Goal: Task Accomplishment & Management: Complete application form

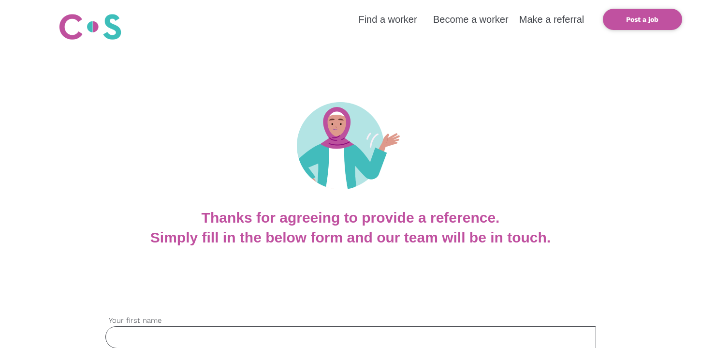
click at [314, 82] on div at bounding box center [350, 125] width 701 height 165
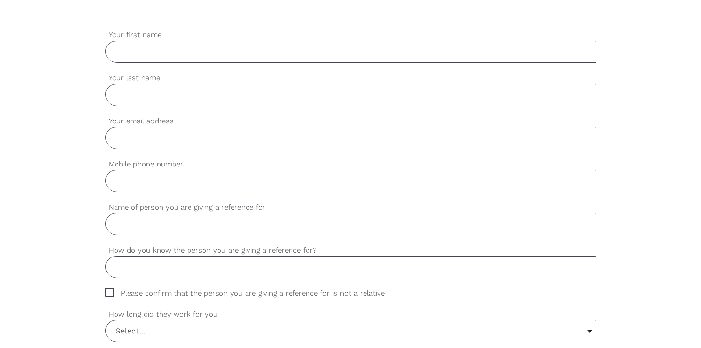
scroll to position [284, 0]
click at [508, 55] on input "Your first name" at bounding box center [350, 53] width 491 height 22
type input "[PERSON_NAME]"
type input "i"
type input "[PERSON_NAME]"
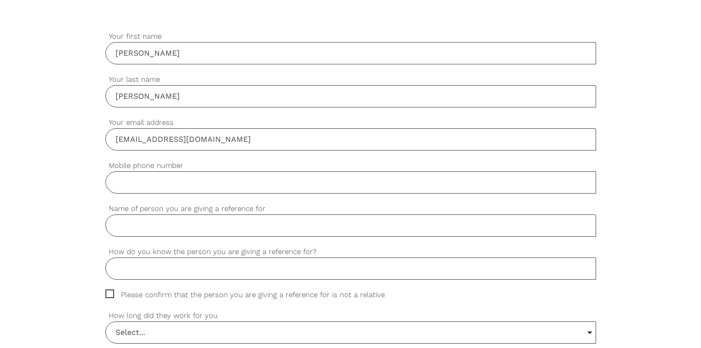
type input "[EMAIL_ADDRESS][DOMAIN_NAME]"
click at [383, 184] on input "Mobile phone number" at bounding box center [350, 182] width 491 height 22
click at [125, 183] on input "041942258" at bounding box center [350, 182] width 491 height 22
type input "0421942258"
click at [149, 228] on input "Name of person you are giving a reference for" at bounding box center [350, 225] width 491 height 22
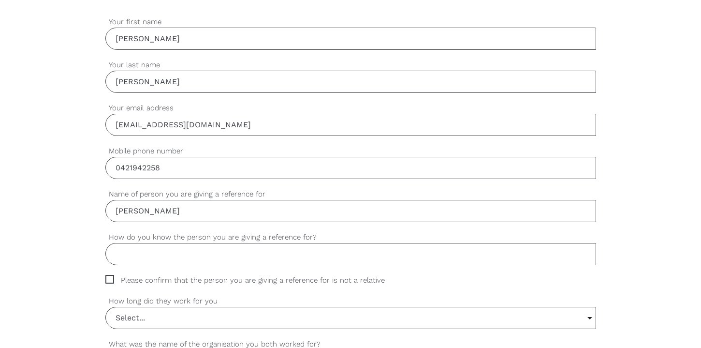
scroll to position [307, 0]
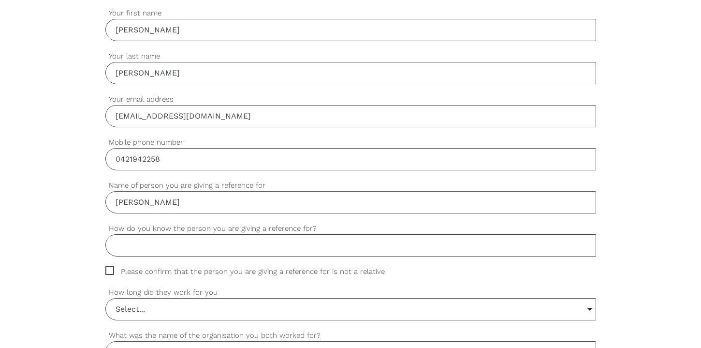
type input "[PERSON_NAME]"
click at [147, 247] on input "How do you know the person you are giving a reference for?" at bounding box center [350, 245] width 491 height 22
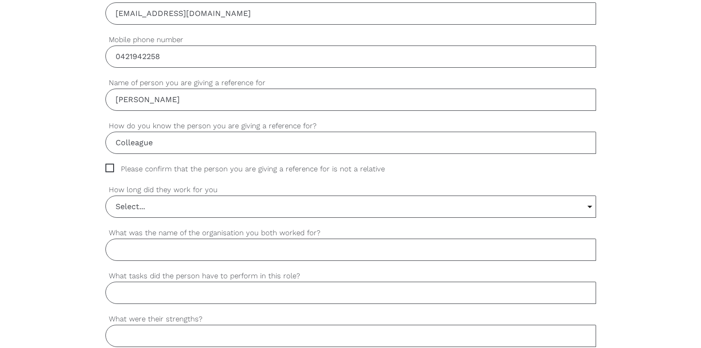
scroll to position [451, 0]
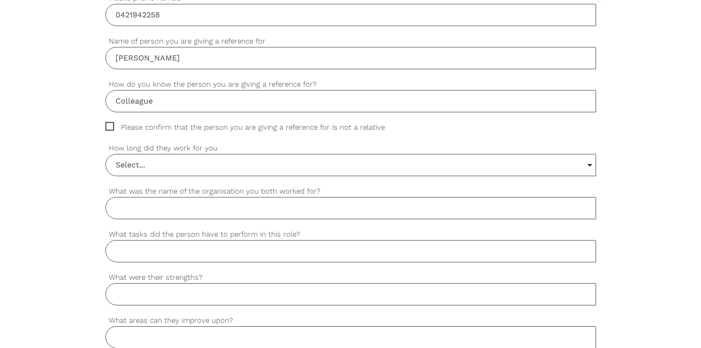
type input "Colleague"
click at [110, 131] on span "Please confirm that the person you are giving a reference for is not a relative" at bounding box center [254, 127] width 298 height 11
click at [110, 128] on input "Please confirm that the person you are giving a reference for is not a relative" at bounding box center [108, 125] width 6 height 6
checkbox input "true"
click at [127, 169] on input "Select..." at bounding box center [351, 164] width 490 height 21
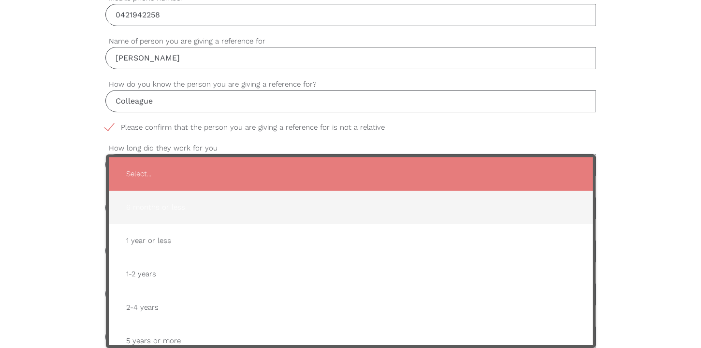
click at [143, 207] on span "6 months or less" at bounding box center [351, 207] width 465 height 24
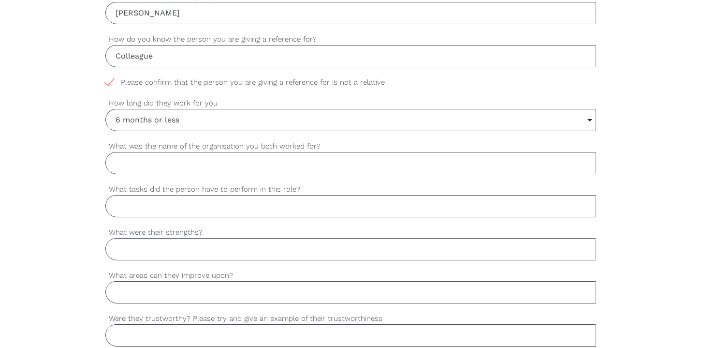
scroll to position [505, 0]
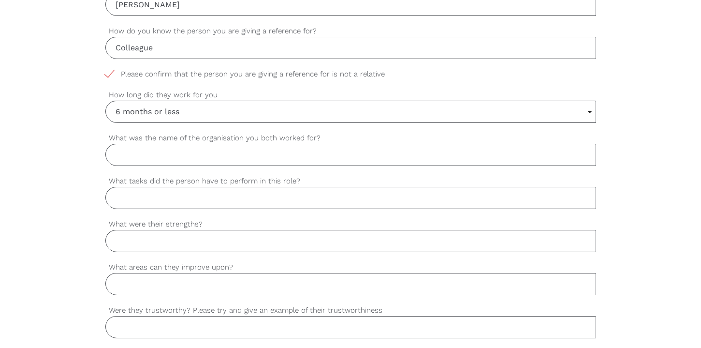
click at [164, 120] on input "6 months or less" at bounding box center [351, 111] width 490 height 21
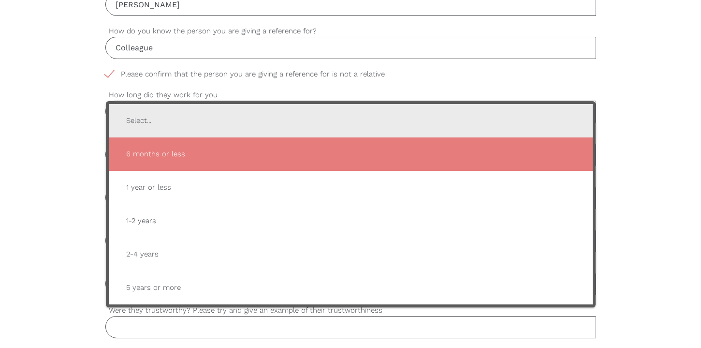
click at [164, 120] on span "Select..." at bounding box center [351, 121] width 465 height 24
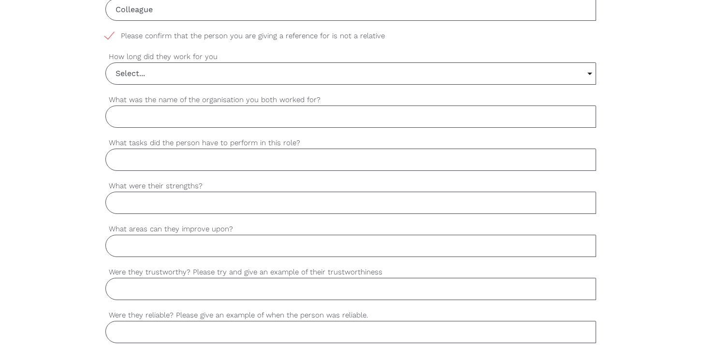
scroll to position [546, 0]
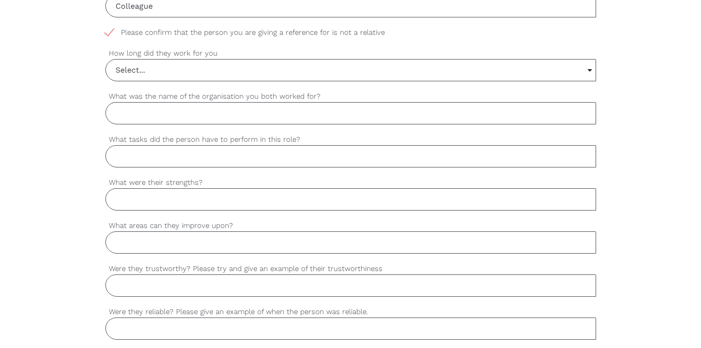
click at [172, 81] on div "Select... Select... 6 months or less 1 year or less 1-2 years 2-4 years 5 years…" at bounding box center [350, 70] width 491 height 22
click at [171, 76] on input "Select..." at bounding box center [351, 69] width 490 height 21
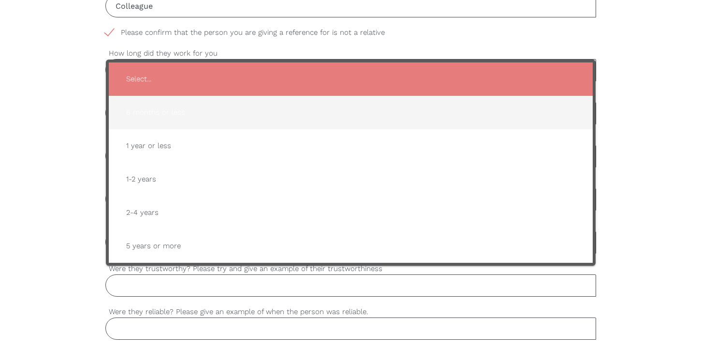
click at [168, 111] on span "6 months or less" at bounding box center [351, 113] width 465 height 24
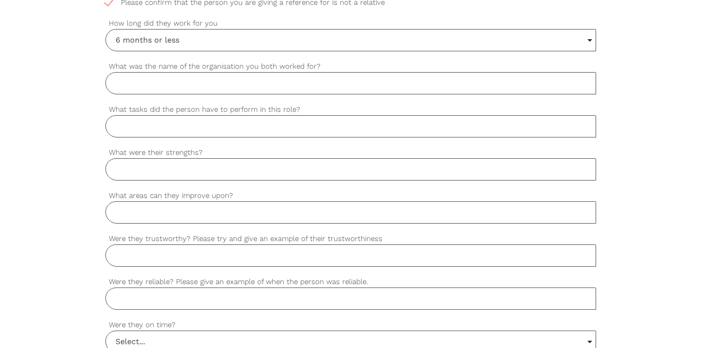
scroll to position [578, 0]
click at [346, 73] on input "What was the name of the organisation you both worked for?" at bounding box center [350, 81] width 491 height 22
click at [315, 120] on input "What tasks did the person have to perform in this role?" at bounding box center [350, 124] width 491 height 22
click at [314, 83] on input "What was the name of the organisation you both worked for?" at bounding box center [350, 81] width 491 height 22
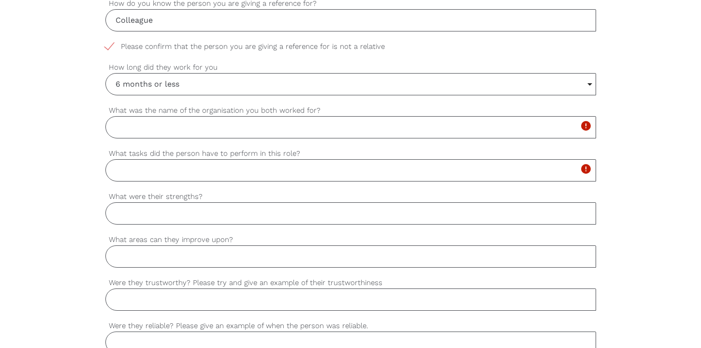
scroll to position [523, 0]
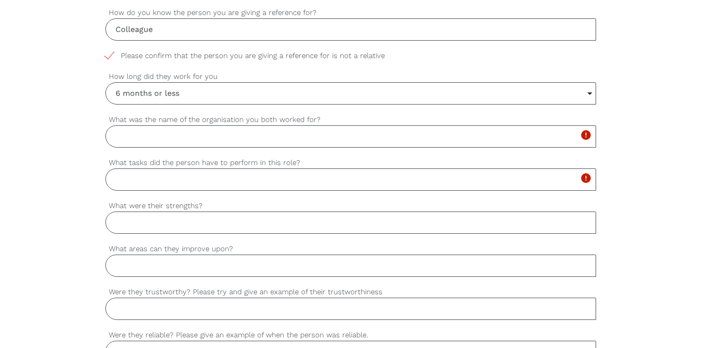
click at [250, 104] on div "6 months or less Select... 6 months or less 1 year or less 1-2 years 2-4 years …" at bounding box center [350, 93] width 491 height 22
click at [250, 96] on input "6 months or less" at bounding box center [351, 93] width 490 height 21
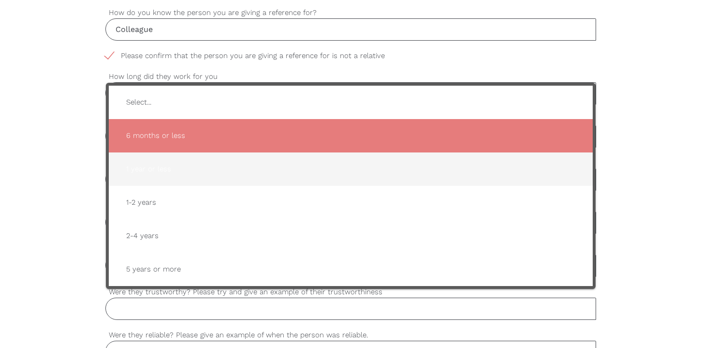
click at [248, 167] on span "1 year or less" at bounding box center [351, 169] width 465 height 24
type input "1 year or less"
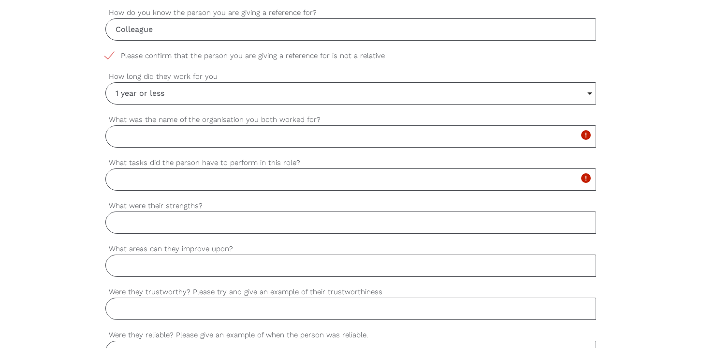
click at [250, 136] on input "What was the name of the organisation you both worked for?" at bounding box center [350, 136] width 491 height 22
click at [169, 139] on input "Extra Ordinarysupport" at bounding box center [350, 136] width 491 height 22
type input "Extra Ordinary support"
click at [178, 182] on input "What tasks did the person have to perform in this role?" at bounding box center [350, 179] width 491 height 22
type input "Support Worker"
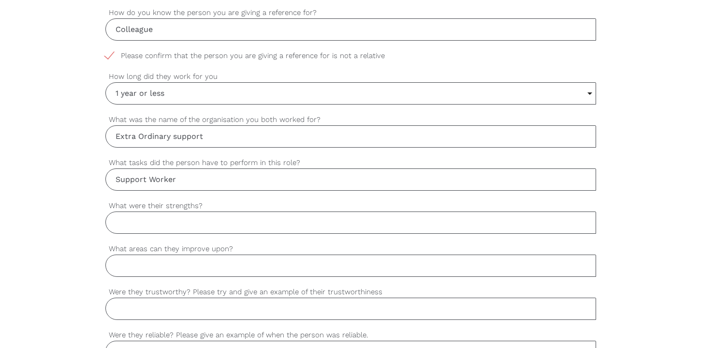
click at [198, 92] on input "1 year or less" at bounding box center [351, 93] width 490 height 21
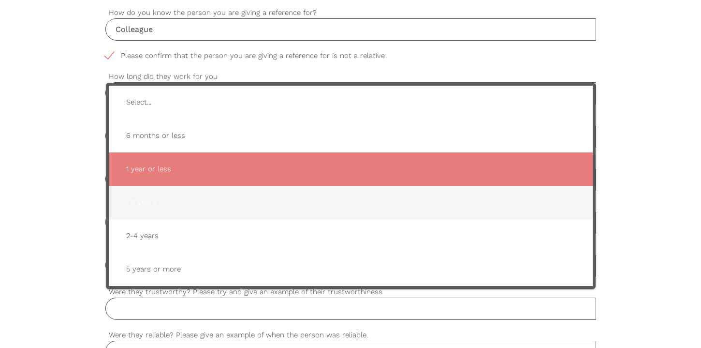
click at [184, 200] on span "1-2 years" at bounding box center [351, 203] width 465 height 24
type input "1-2 years"
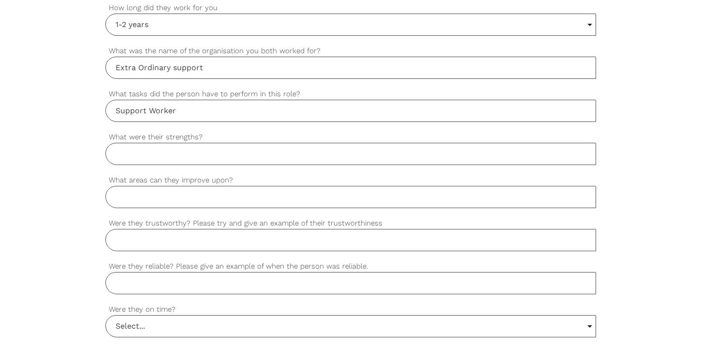
scroll to position [594, 0]
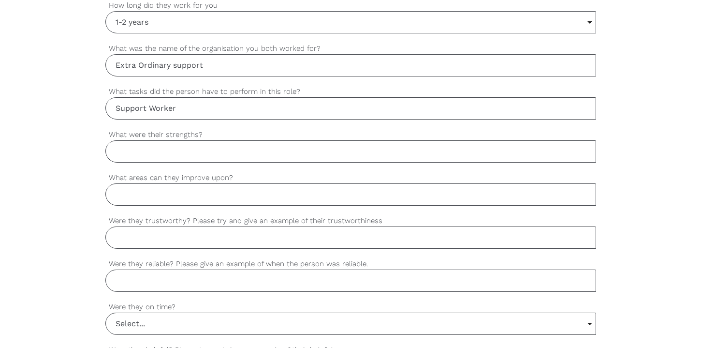
click at [187, 154] on input "What were their strengths?" at bounding box center [350, 151] width 491 height 22
paste input "[PERSON_NAME] consistently demonstrates reliability and dedication in his tasks…"
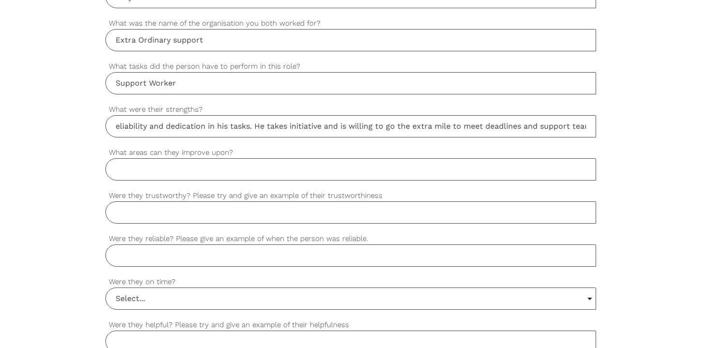
scroll to position [620, 0]
type input "[PERSON_NAME] consistently demonstrates reliability and dedication in his tasks…"
click at [215, 169] on input "What areas can they improve upon?" at bounding box center [350, 169] width 491 height 22
drag, startPoint x: 111, startPoint y: 152, endPoint x: 228, endPoint y: 153, distance: 117.5
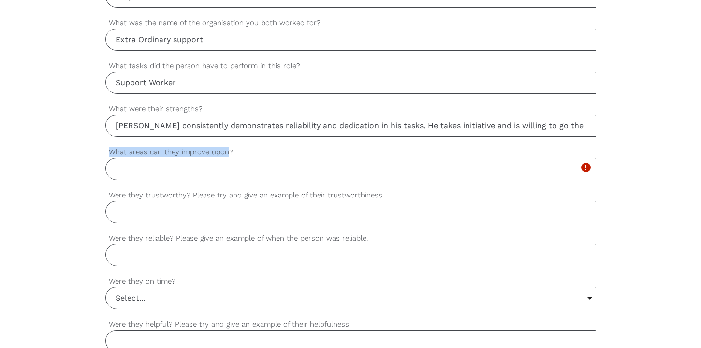
click at [228, 153] on label "What areas can they improve upon?" at bounding box center [350, 152] width 491 height 11
copy label "What areas can they improve upon"
click at [157, 173] on input "What areas can they improve upon?" at bounding box center [350, 169] width 491 height 22
paste input "[PERSON_NAME] occasionally takes on too much himself, which can lead to unneces…"
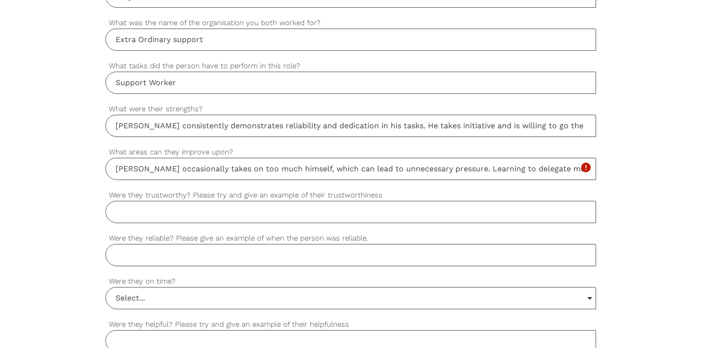
scroll to position [0, 297]
type input "[PERSON_NAME] occasionally takes on too much himself, which can lead to unneces…"
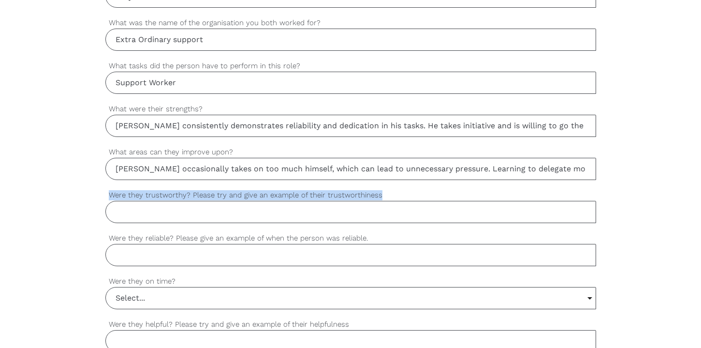
drag, startPoint x: 110, startPoint y: 198, endPoint x: 398, endPoint y: 193, distance: 288.4
click at [398, 193] on label "Were they trustworthy? Please try and give an example of their trustworthiness" at bounding box center [350, 195] width 491 height 11
copy label "Were they trustworthy? Please try and give an example of their trustworthiness"
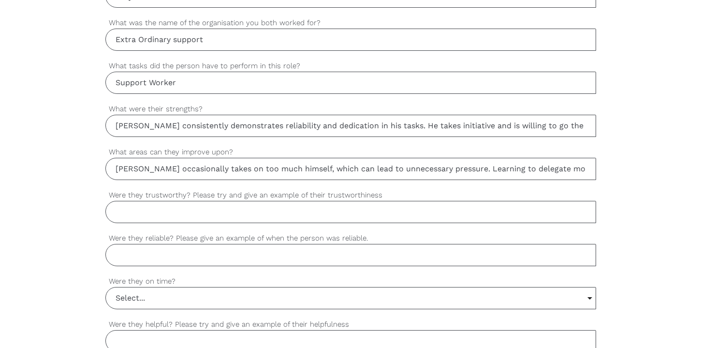
click at [225, 210] on input "Were they trustworthy? Please try and give an example of their trustworthiness" at bounding box center [350, 212] width 491 height 22
paste input "Yes, [PERSON_NAME] proved to be very trustworthy during his time with us. He co…"
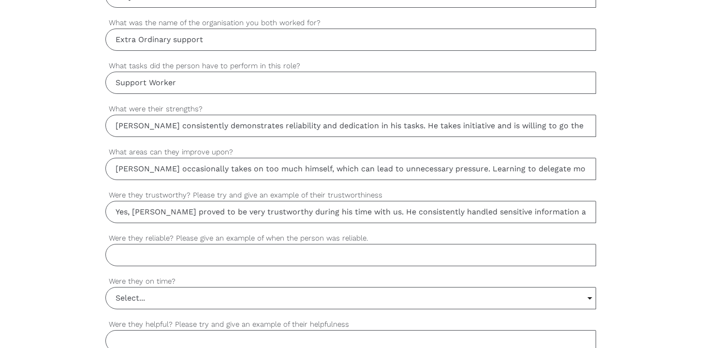
click at [574, 215] on input "Yes, [PERSON_NAME] proved to be very trustworthy during his time with us. He co…" at bounding box center [350, 212] width 491 height 22
click at [587, 212] on input "Yes, [PERSON_NAME] proved to be very trustworthy during his time with us. He co…" at bounding box center [350, 212] width 491 height 22
paste input "There was a situation where [PERSON_NAME] was supporting a non-verbal client wi…"
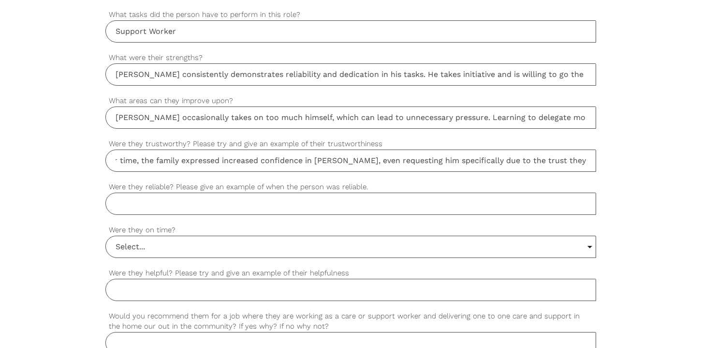
scroll to position [672, 0]
type input "Yes, [PERSON_NAME] proved to be very trustworthy during his time with us. He co…"
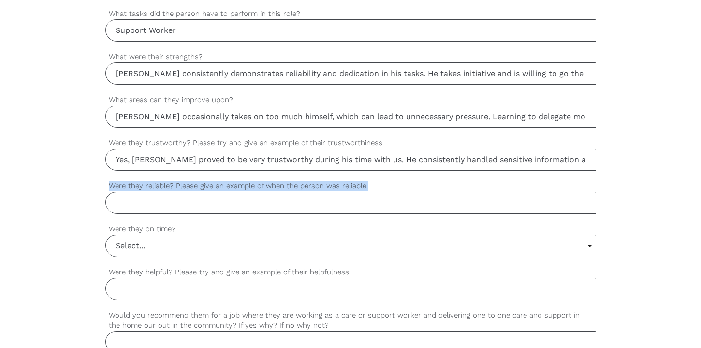
drag, startPoint x: 111, startPoint y: 186, endPoint x: 373, endPoint y: 186, distance: 261.7
click at [372, 186] on label "Were they reliable? Please give an example of when the person was reliable." at bounding box center [350, 185] width 491 height 11
copy label "Were they reliable? Please give an example of when the person was reliable."
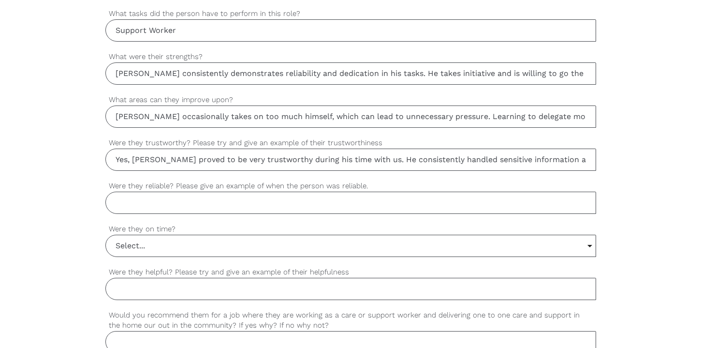
click at [193, 205] on input "Were they reliable? Please give an example of when the person was reliable." at bounding box center [350, 203] width 491 height 22
paste input "Yes, [PERSON_NAME] consistently proved to be a reliable team member. He could b…"
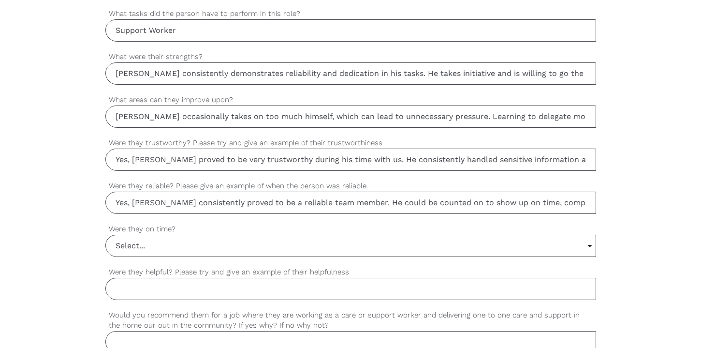
click at [530, 200] on input "Yes, [PERSON_NAME] consistently proved to be a reliable team member. He could b…" at bounding box center [350, 203] width 491 height 22
paste input "There was a time when another staff member called in sick last-minute for a wee…"
type input "Yes, [PERSON_NAME] consistently proved to be a reliable team member. He could b…"
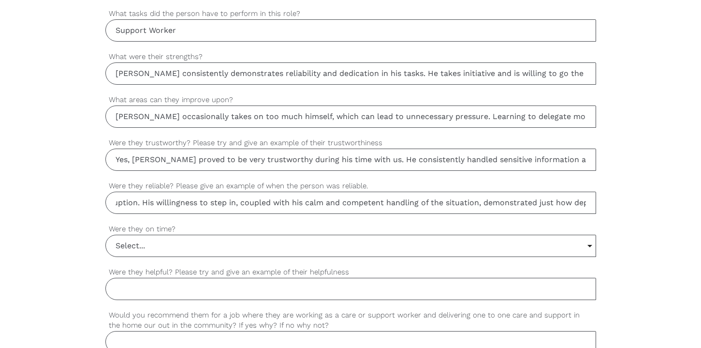
click at [133, 245] on input "Select..." at bounding box center [351, 245] width 490 height 21
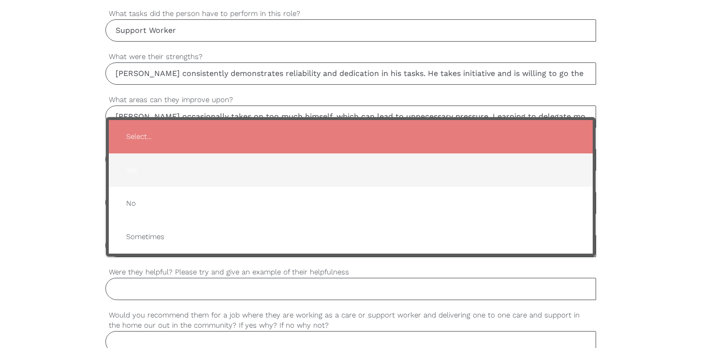
click at [142, 173] on span "Yes" at bounding box center [351, 170] width 465 height 24
type input "Yes"
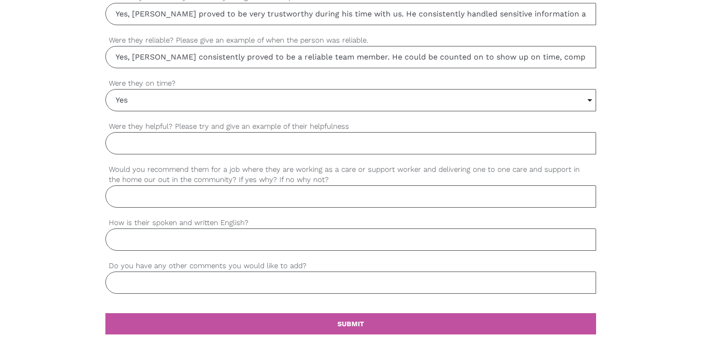
scroll to position [824, 0]
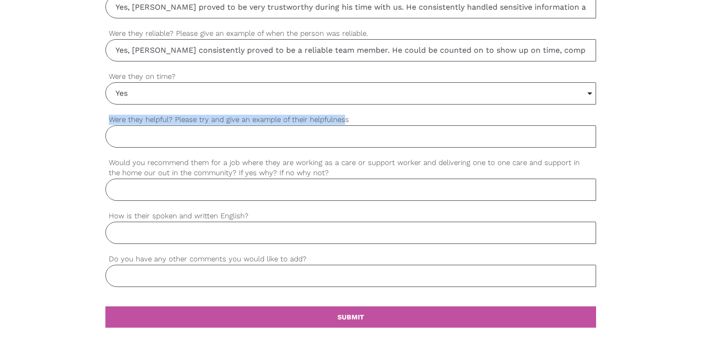
drag, startPoint x: 107, startPoint y: 122, endPoint x: 345, endPoint y: 121, distance: 238.0
click at [344, 121] on label "Were they helpful? Please try and give an example of their helpfulness" at bounding box center [350, 119] width 491 height 11
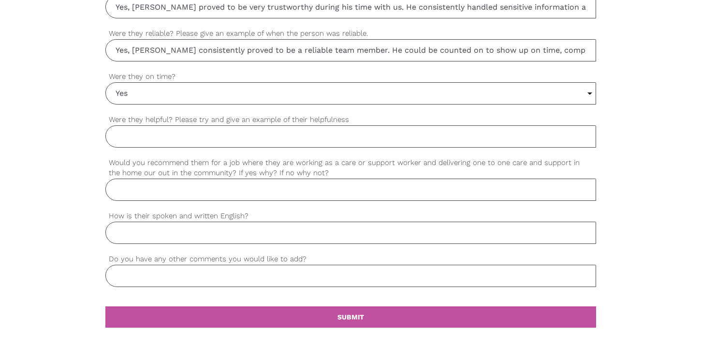
click at [362, 124] on label "Were they helpful? Please try and give an example of their helpfulness" at bounding box center [350, 119] width 491 height 11
click at [362, 125] on input "Were they helpful? Please try and give an example of their helpfulness" at bounding box center [350, 136] width 491 height 22
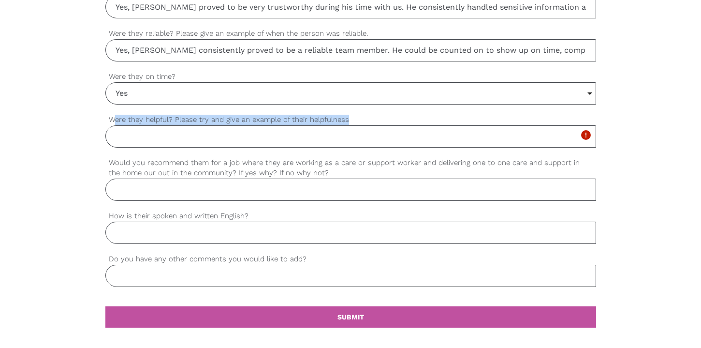
drag, startPoint x: 112, startPoint y: 119, endPoint x: 353, endPoint y: 121, distance: 240.9
click at [355, 121] on label "Were they helpful? Please try and give an example of their helpfulness" at bounding box center [350, 119] width 491 height 11
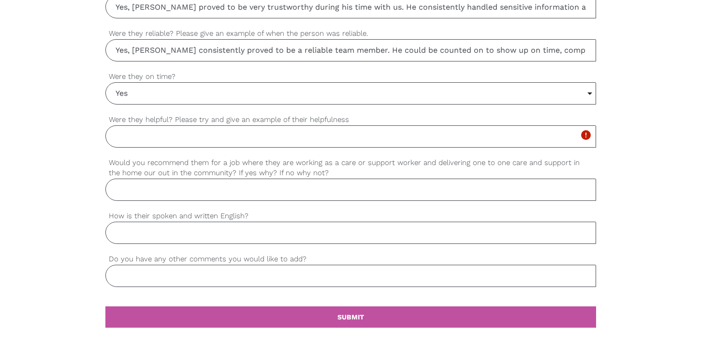
click at [108, 123] on label "Were they helpful? Please try and give an example of their helpfulness" at bounding box center [350, 119] width 491 height 11
click at [108, 125] on input "Were they helpful? Please try and give an example of their helpfulness" at bounding box center [350, 136] width 491 height 22
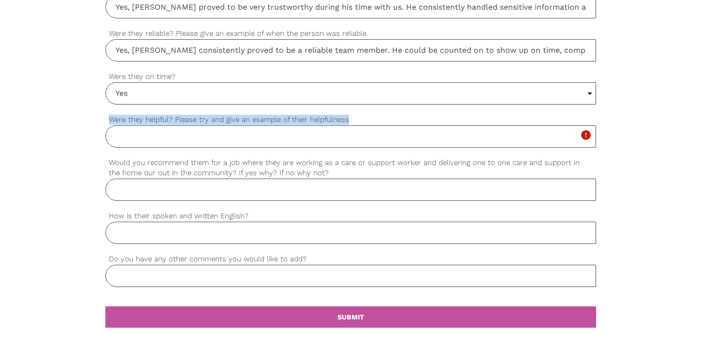
drag, startPoint x: 108, startPoint y: 119, endPoint x: 381, endPoint y: 124, distance: 272.9
click at [381, 124] on label "Were they helpful? Please try and give an example of their helpfulness" at bounding box center [350, 119] width 491 height 11
copy label "Were they helpful? Please try and give an example of their helpfulness"
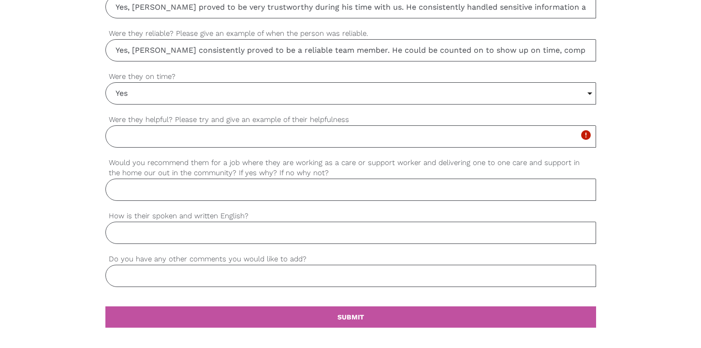
click at [234, 134] on input "Were they helpful? Please try and give an example of their helpfulness" at bounding box center [350, 136] width 491 height 22
paste input "Yes, [PERSON_NAME] was consistently helpful in his role. He didn’t just complet…"
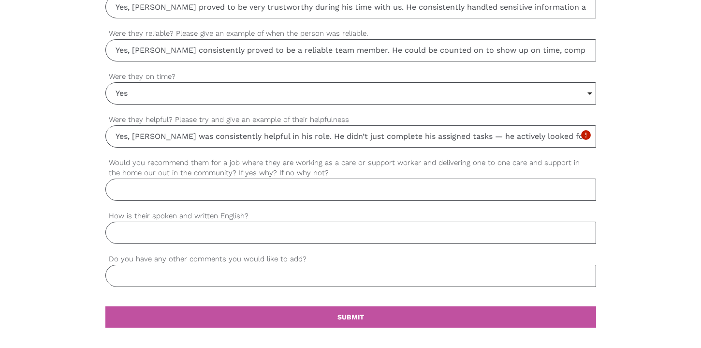
scroll to position [0, 153]
click at [325, 132] on input "Yes, [PERSON_NAME] was consistently helpful in his role. He didn’t just complet…" at bounding box center [350, 136] width 491 height 22
click at [587, 135] on input "Yes, [PERSON_NAME] was consistently helpful in his role. He didn’t just complet…" at bounding box center [350, 136] width 491 height 22
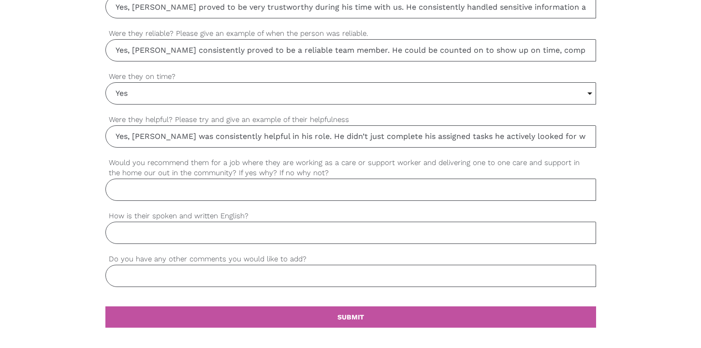
click at [588, 138] on input "Yes, [PERSON_NAME] was consistently helpful in his role. He didn’t just complet…" at bounding box center [350, 136] width 491 height 22
click at [587, 137] on input "Yes, [PERSON_NAME] was consistently helpful in his role. He didn’t just complet…" at bounding box center [350, 136] width 491 height 22
paste input "One day, a new support worker was shadowing a shift with a client who had a com…"
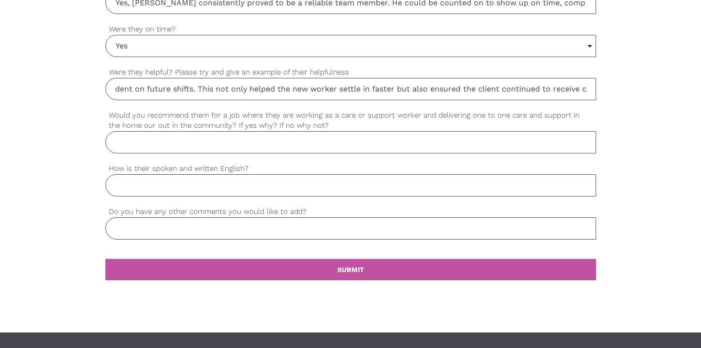
scroll to position [875, 0]
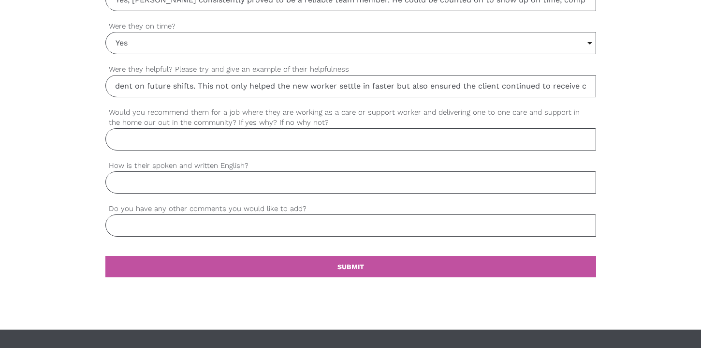
type input "Yes, [PERSON_NAME] was consistently helpful in his role. He didn’t just complet…"
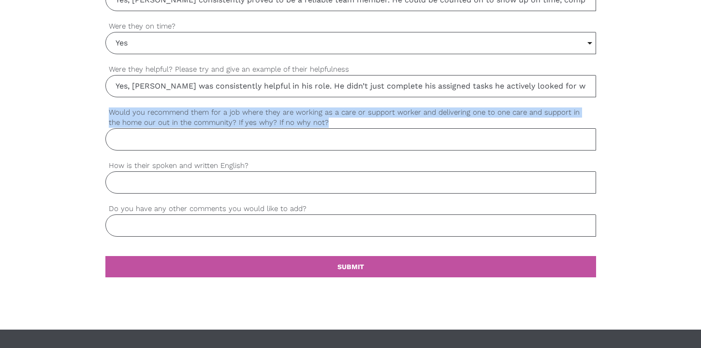
drag, startPoint x: 106, startPoint y: 112, endPoint x: 324, endPoint y: 119, distance: 218.3
click at [324, 119] on label "Would you recommend them for a job where they are working as a care or support …" at bounding box center [350, 117] width 491 height 21
copy label "Would you recommend them for a job where they are working as a care or support …"
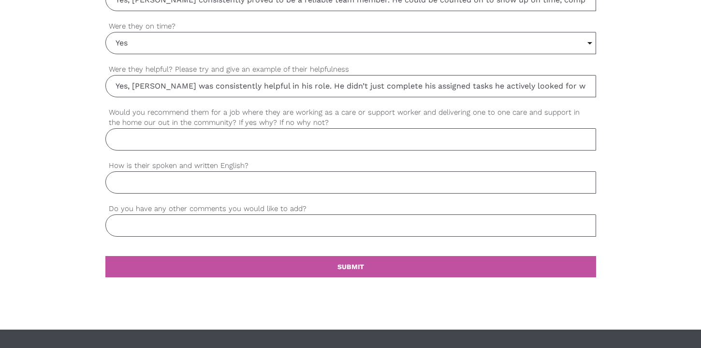
click at [189, 142] on input "Would you recommend them for a job where they are working as a care or support …" at bounding box center [350, 139] width 491 height 22
paste input "Yes, I would confidently recommend [PERSON_NAME] for a position involving one-o…"
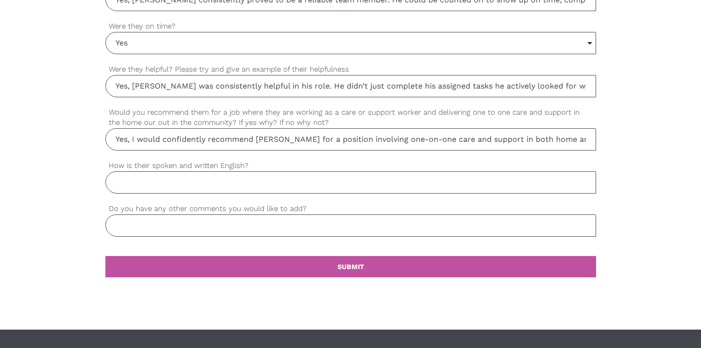
click at [587, 141] on input "Yes, I would confidently recommend [PERSON_NAME] for a position involving one-o…" at bounding box center [350, 139] width 491 height 22
paste input "Reymart builds strong, respectful relationships with clients, treating each per…"
click at [586, 140] on input "Yes, I would confidently recommend [PERSON_NAME] for a position involving one-o…" at bounding box center [350, 139] width 491 height 22
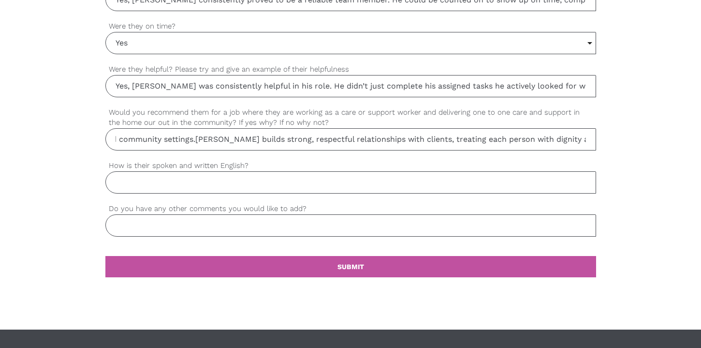
scroll to position [0, 561]
paste input "He adheres closely to care plans, safety protocols, and organisational policies…"
type input "Yes, I would confidently recommend [PERSON_NAME] for a position involving one-o…"
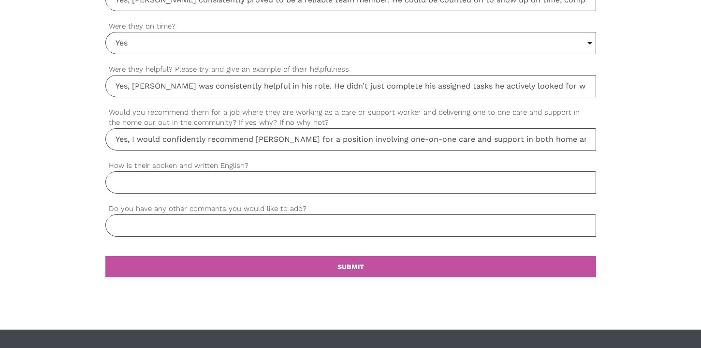
click at [217, 176] on input "How is their spoken and written English?" at bounding box center [350, 182] width 491 height 22
type input "Y"
drag, startPoint x: 108, startPoint y: 166, endPoint x: 253, endPoint y: 171, distance: 144.7
click at [253, 171] on label "How is their spoken and written English?" at bounding box center [350, 165] width 491 height 11
copy label "How is their spoken and written English?"
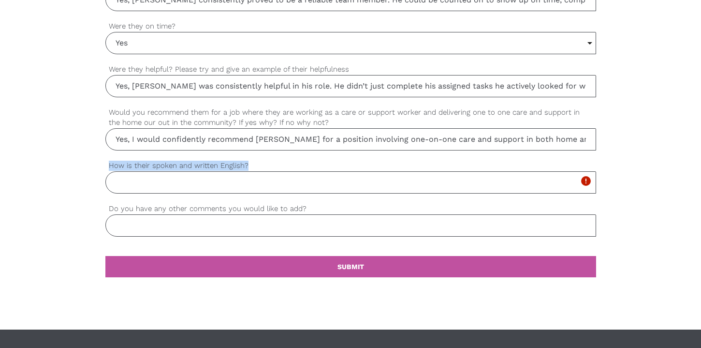
click at [264, 186] on input "How is their spoken and written English?" at bounding box center [350, 182] width 491 height 22
paste input "[PERSON_NAME] communicates clearly and respectfully with clients, families, and…"
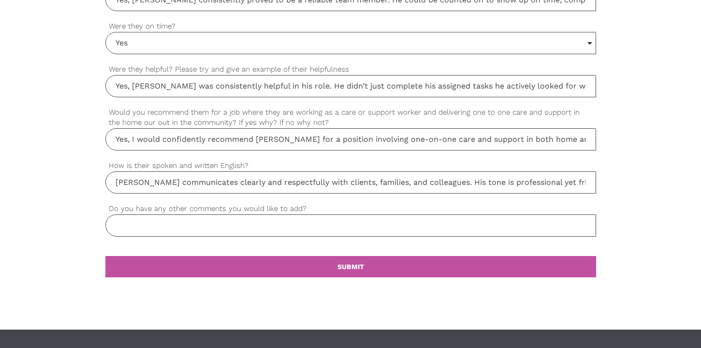
scroll to position [0, 883]
click at [326, 185] on input "[PERSON_NAME] communicates clearly and respectfully with clients, families, and…" at bounding box center [350, 182] width 491 height 22
type input "[PERSON_NAME] communicates clearly and respectfully with clients, families, and…"
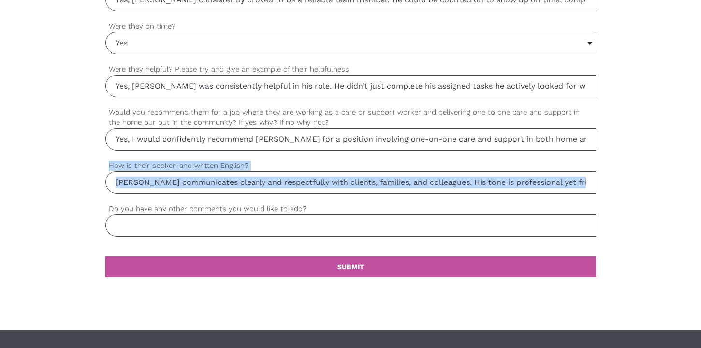
drag, startPoint x: 106, startPoint y: 210, endPoint x: 351, endPoint y: 203, distance: 244.4
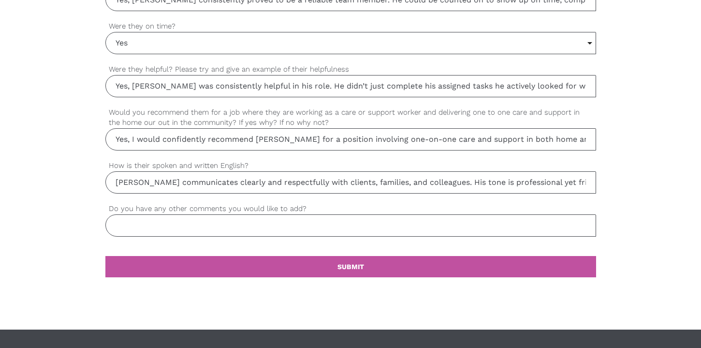
click at [311, 207] on label "Do you have any other comments you would like to add?" at bounding box center [350, 208] width 491 height 11
click at [311, 214] on input "Do you have any other comments you would like to add?" at bounding box center [350, 225] width 491 height 22
drag, startPoint x: 109, startPoint y: 210, endPoint x: 320, endPoint y: 207, distance: 210.9
click at [320, 207] on label "Do you have any other comments you would like to add?" at bounding box center [350, 208] width 491 height 11
copy label "Do you have any other comments you would like to add?"
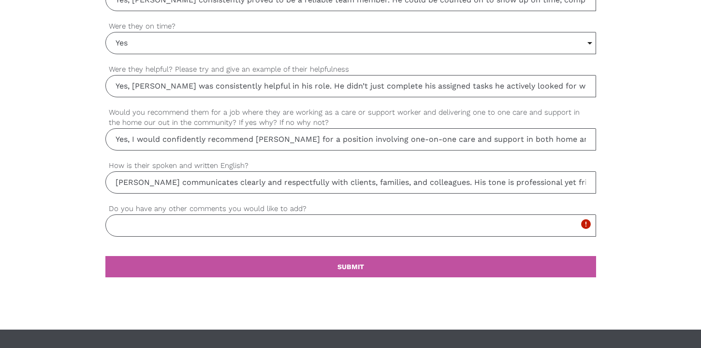
click at [216, 222] on input "Do you have any other comments you would like to add?" at bounding box center [350, 225] width 491 height 22
paste input "[PERSON_NAME] has been a valued team member who brought reliability, compassion…"
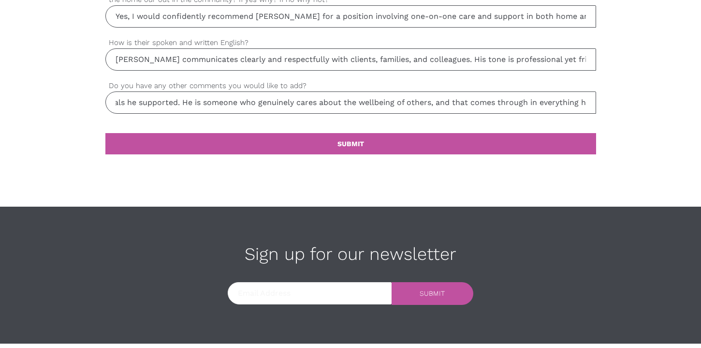
scroll to position [1039, 0]
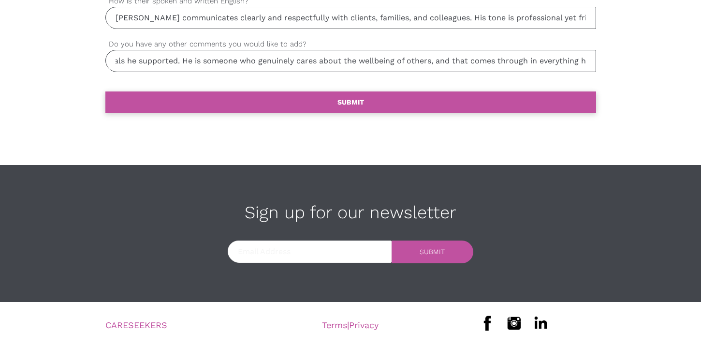
type input "[PERSON_NAME] has been a valued team member who brought reliability, compassion…"
click at [282, 97] on link "settings SUBMIT" at bounding box center [350, 101] width 491 height 21
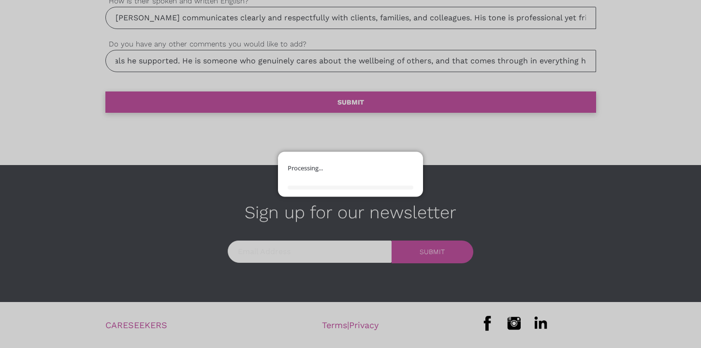
scroll to position [0, 0]
